Goal: Download file/media

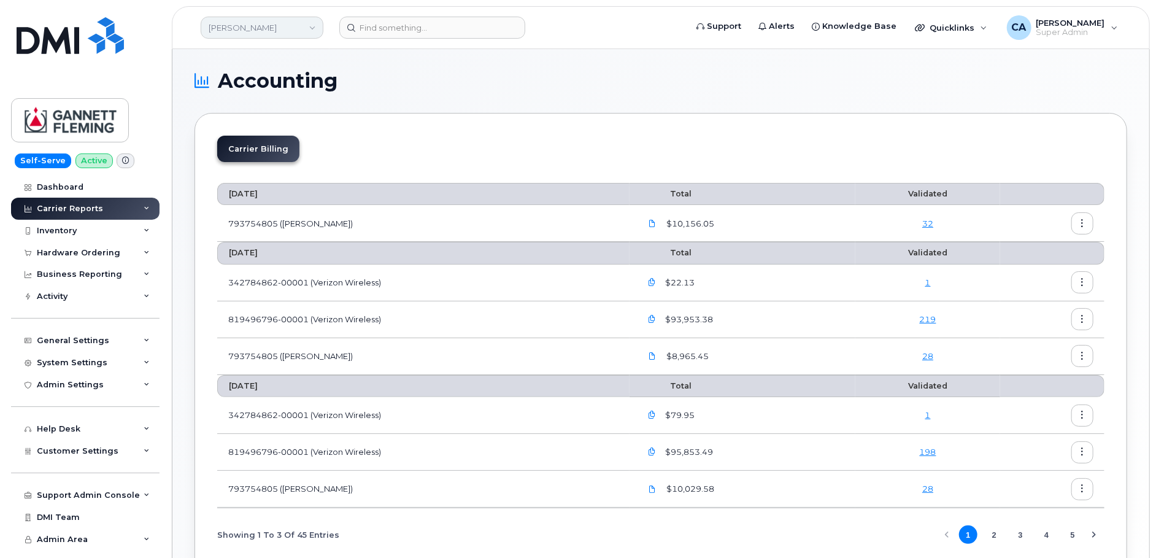
click at [276, 23] on link "Gannett Fleming" at bounding box center [262, 28] width 123 height 22
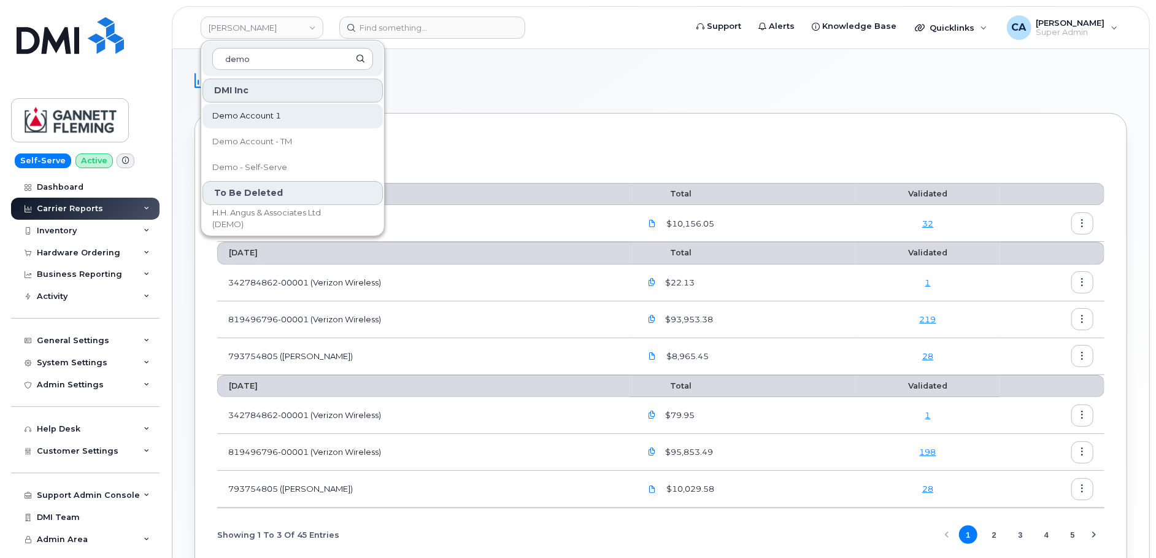
type input "demo"
click at [286, 59] on input "demo" at bounding box center [292, 59] width 161 height 22
click at [513, 130] on div "Carrier Billing August 2025 Total Validated 793754805 (Rogers) $10,156.05 32 Ju…" at bounding box center [661, 348] width 933 height 471
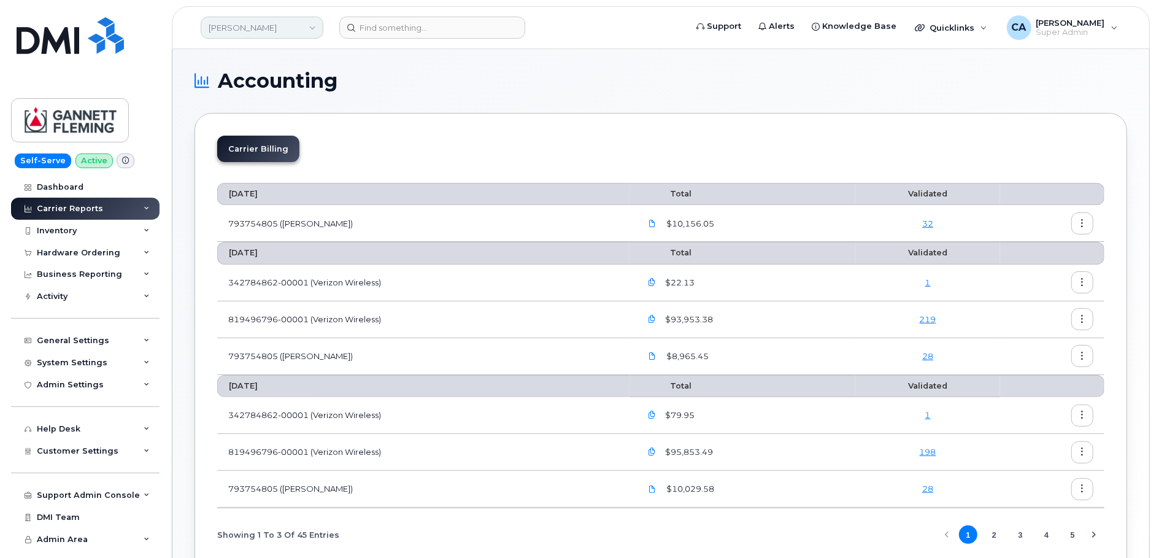
click at [292, 36] on link "Gannett Fleming" at bounding box center [262, 28] width 123 height 22
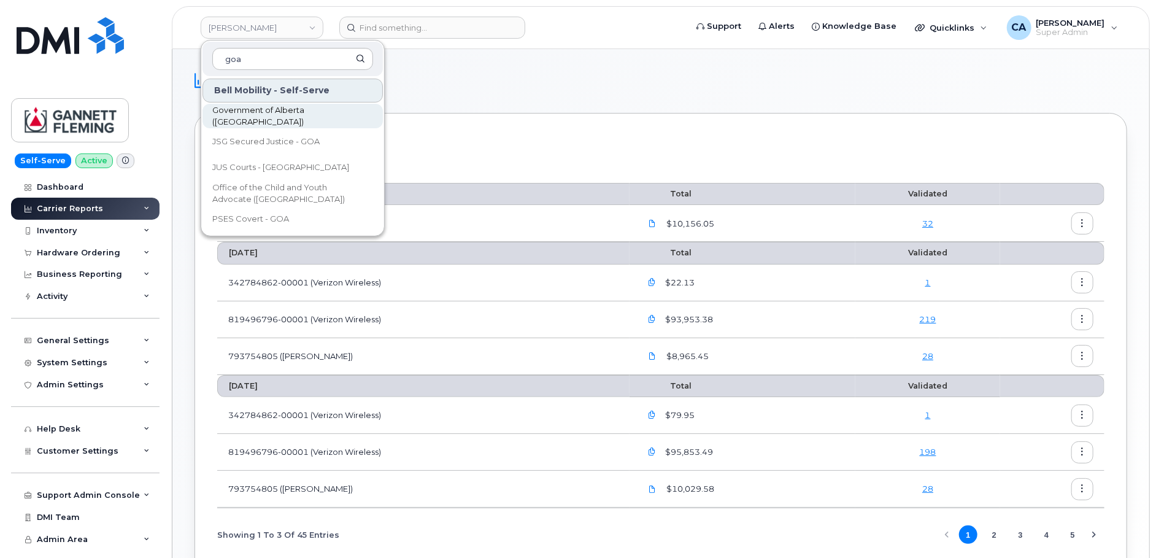
type input "goa"
click at [296, 105] on link "Government of Alberta (GOA)" at bounding box center [293, 116] width 180 height 25
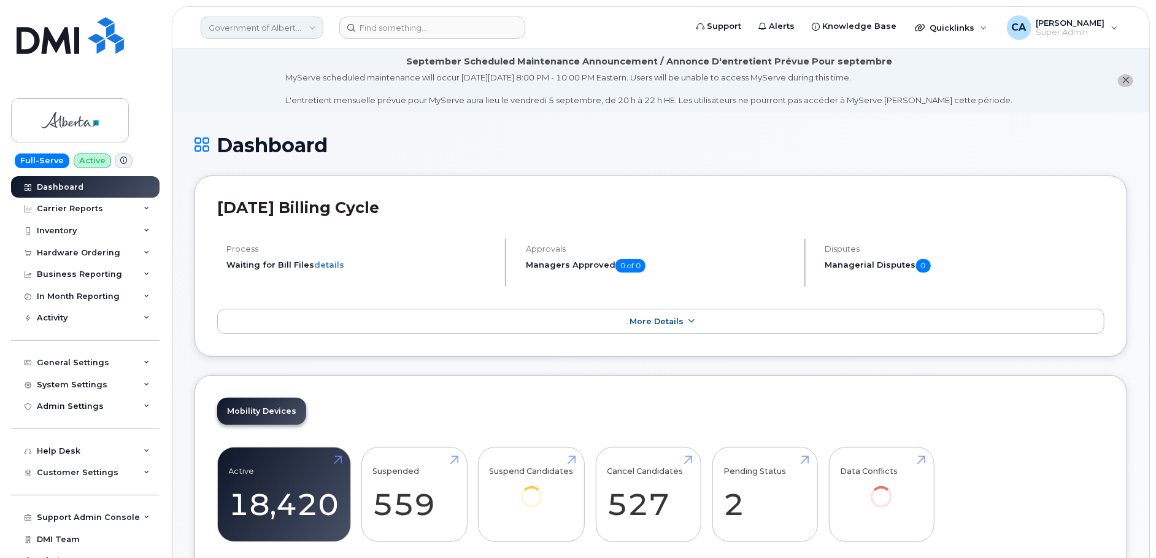
click at [302, 30] on link "Government of Alberta (GOA)" at bounding box center [262, 28] width 123 height 22
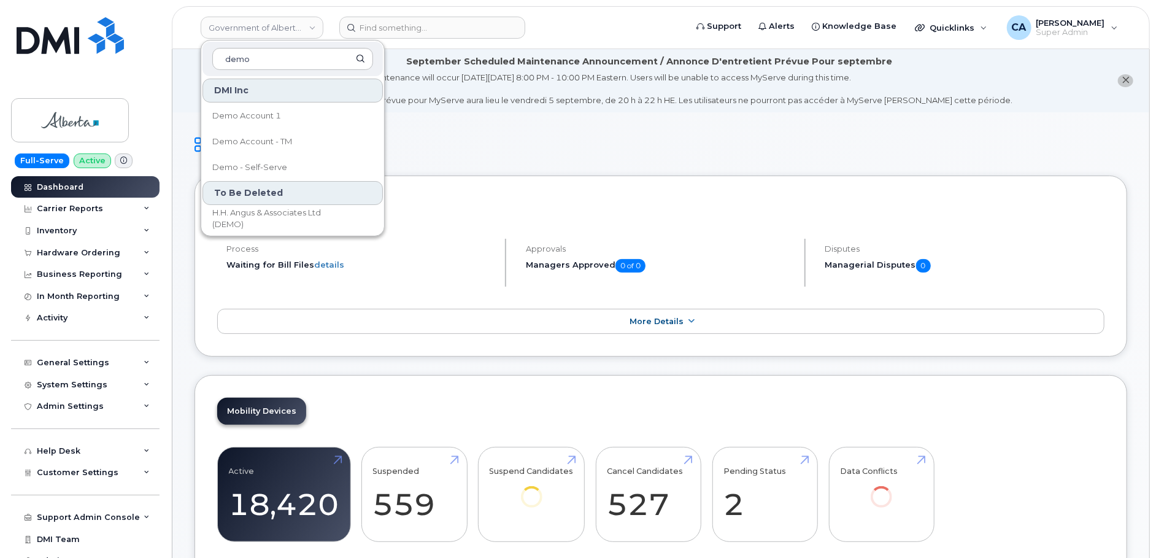
type input "demo"
click at [481, 140] on h1 "Dashboard" at bounding box center [661, 144] width 933 height 21
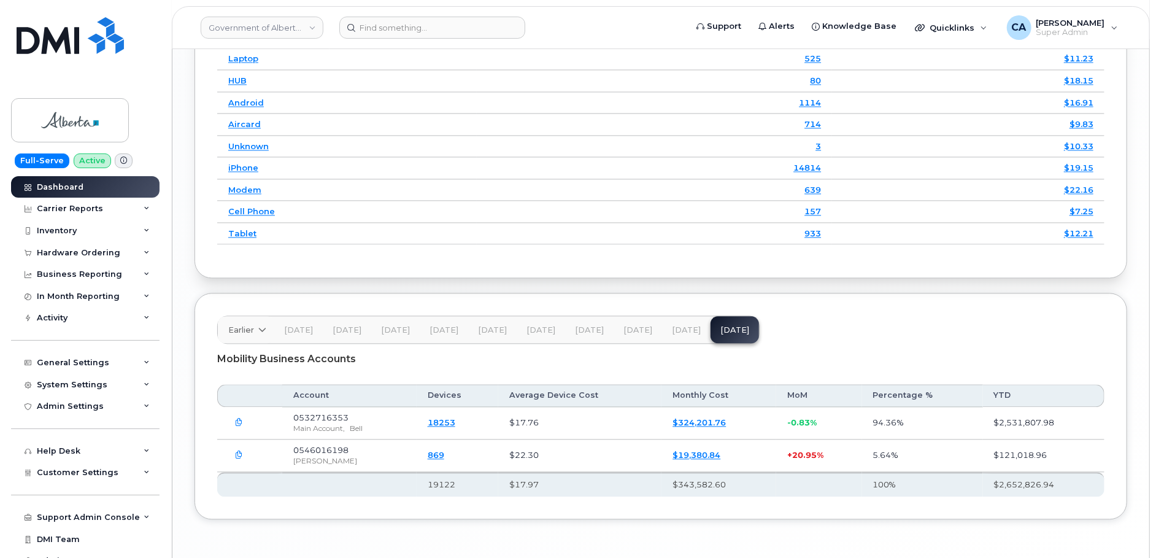
scroll to position [1680, 0]
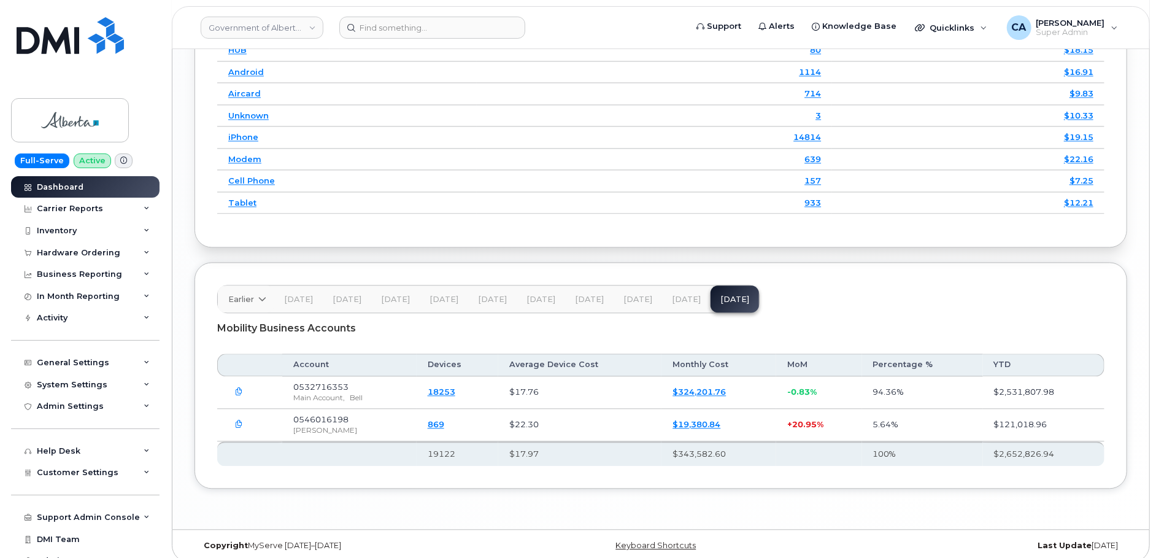
click at [238, 388] on icon "button" at bounding box center [240, 392] width 8 height 8
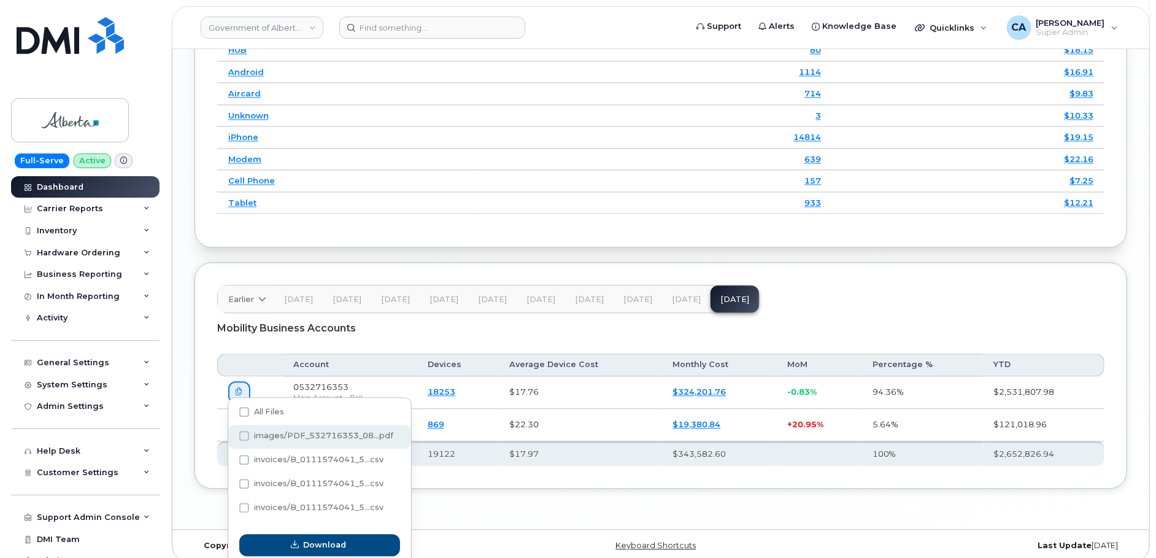
click at [279, 432] on span "images/PDF_532716353_08...pdf" at bounding box center [323, 435] width 139 height 9
click at [231, 433] on input "images/PDF_532716353_08...pdf" at bounding box center [228, 436] width 6 height 6
checkbox input "true"
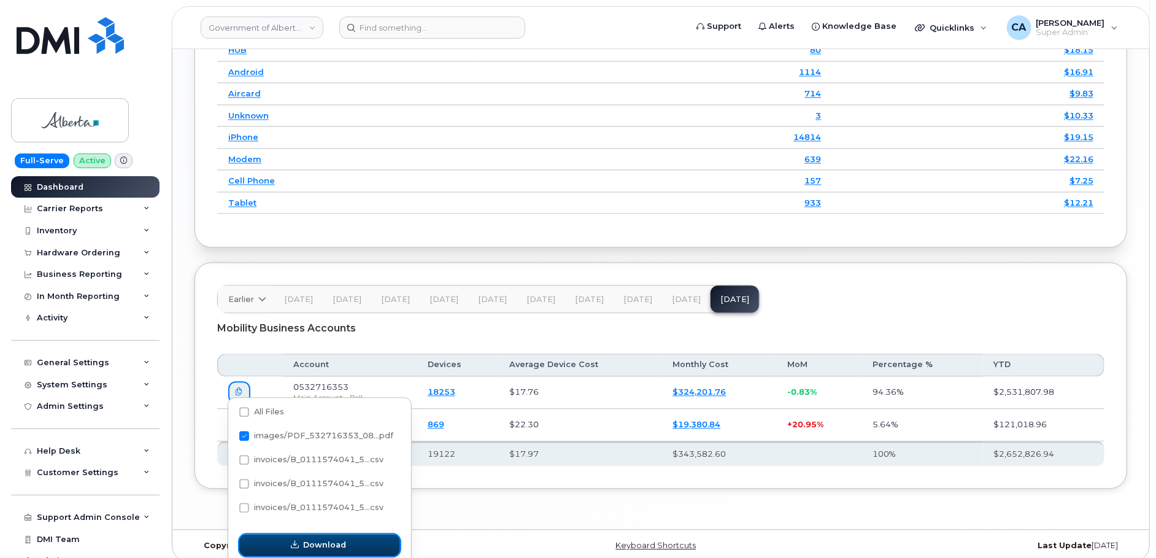
click at [265, 543] on button "Download" at bounding box center [319, 545] width 161 height 22
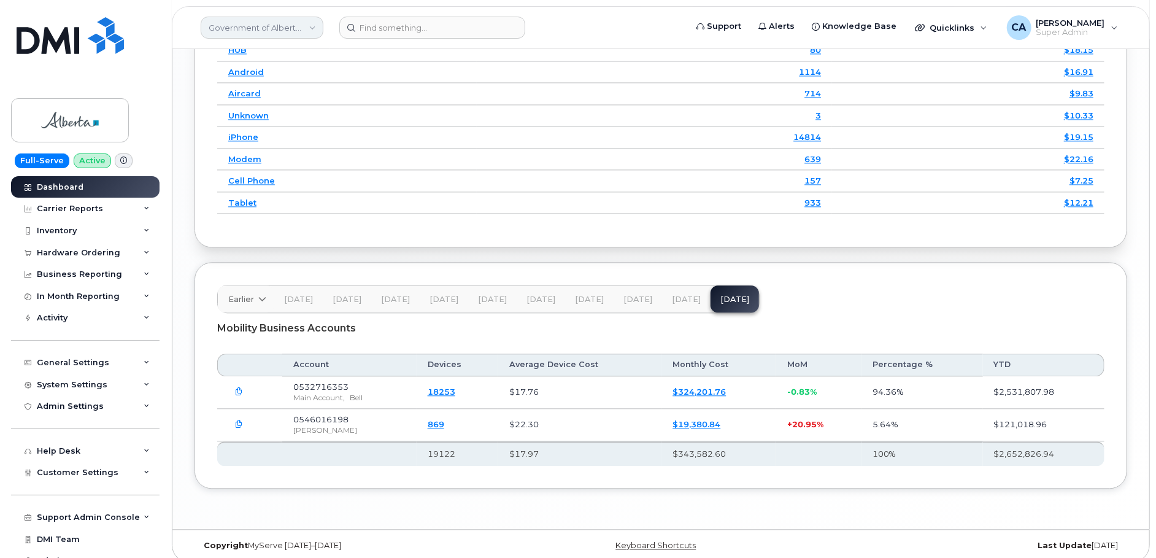
click at [306, 21] on link "Government of Alberta (GOA)" at bounding box center [262, 28] width 123 height 22
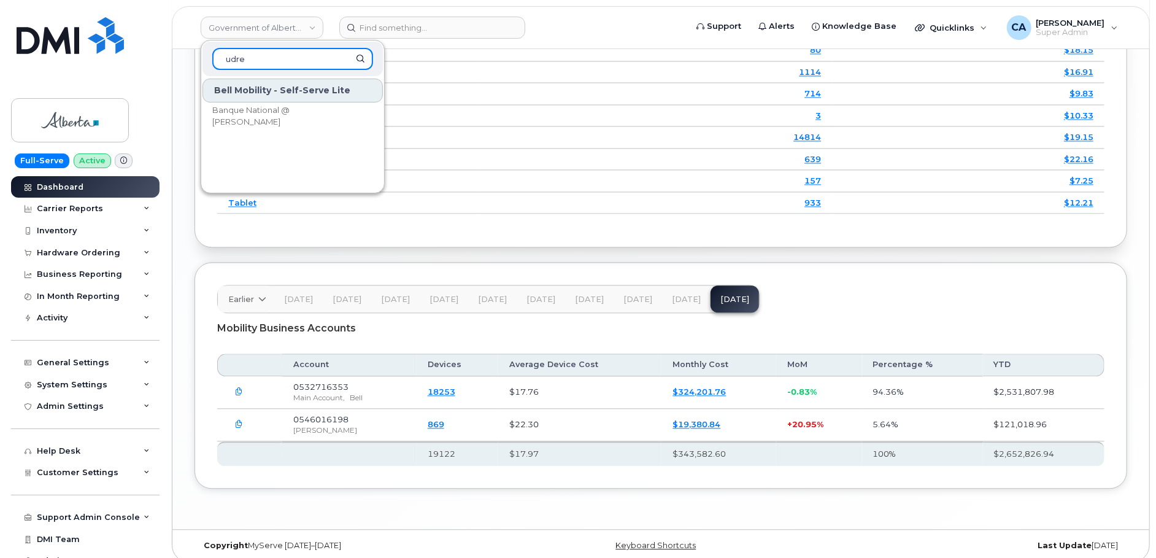
type input "udre"
